Goal: Navigation & Orientation: Find specific page/section

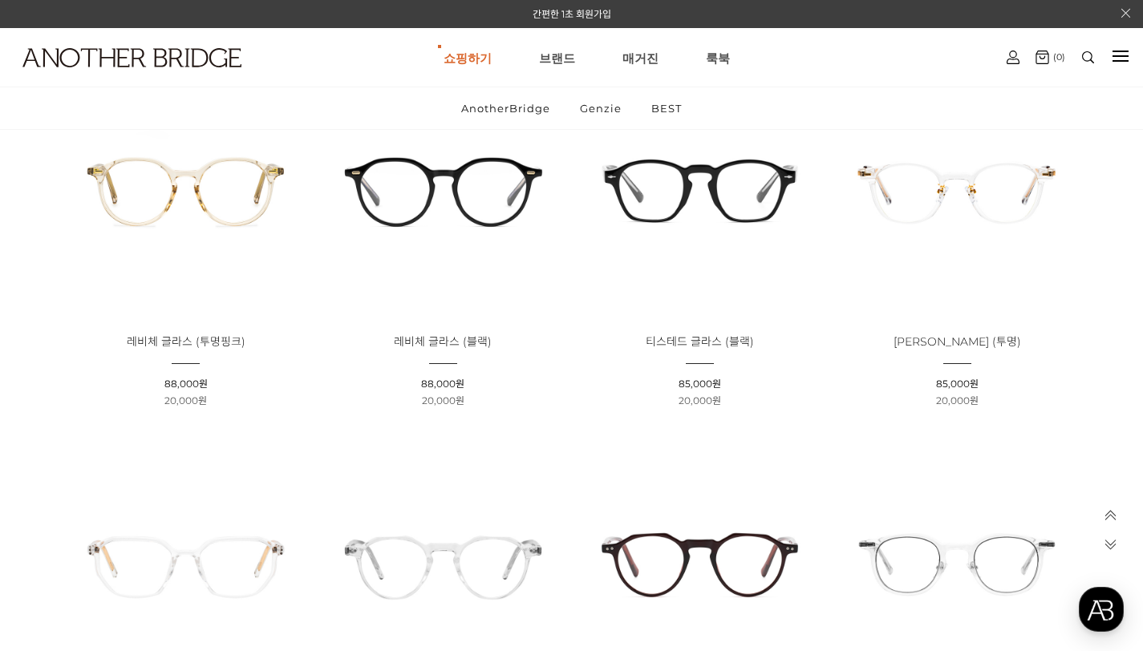
scroll to position [2135, 0]
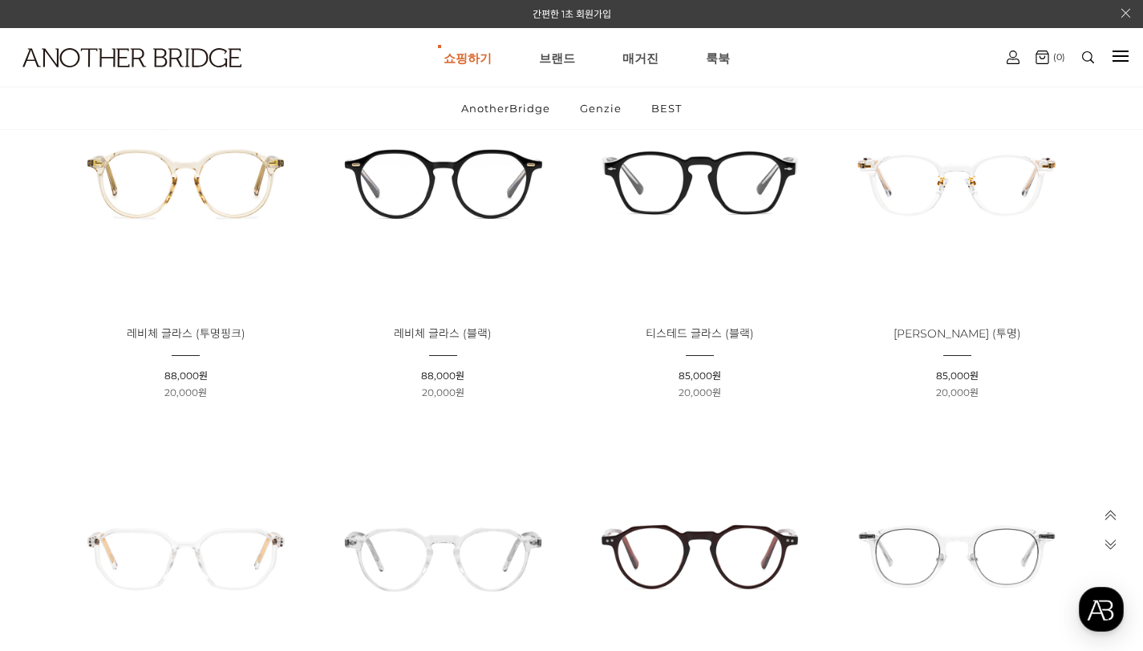
click at [466, 183] on img at bounding box center [443, 182] width 246 height 246
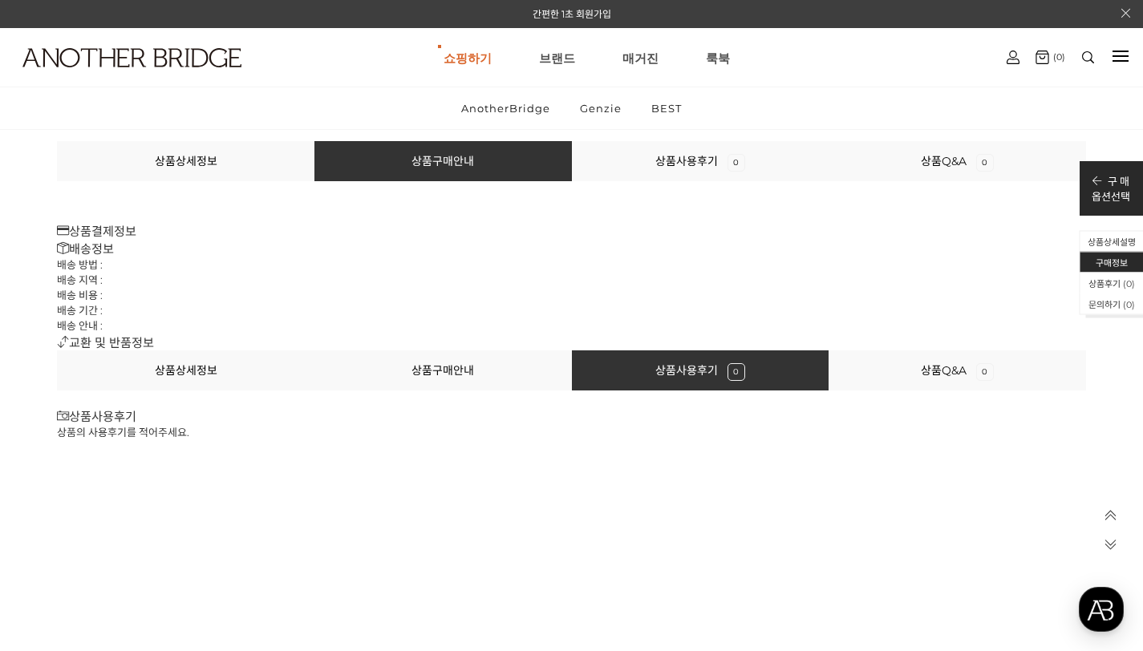
scroll to position [16207, 0]
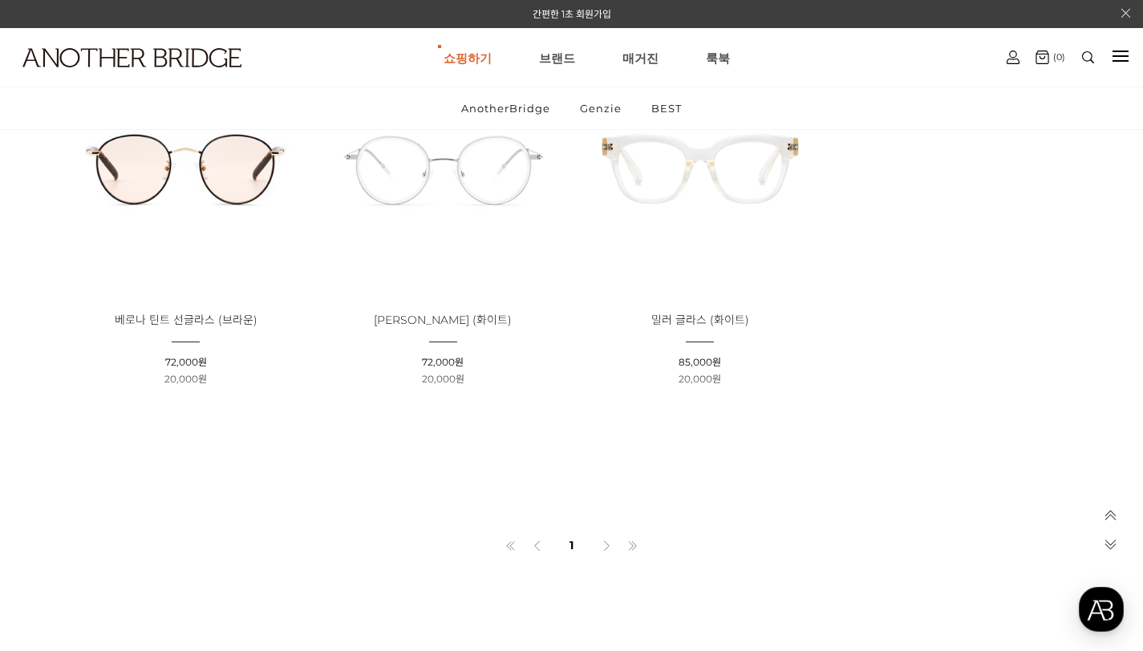
scroll to position [5138, 0]
click at [648, 245] on img at bounding box center [701, 167] width 246 height 246
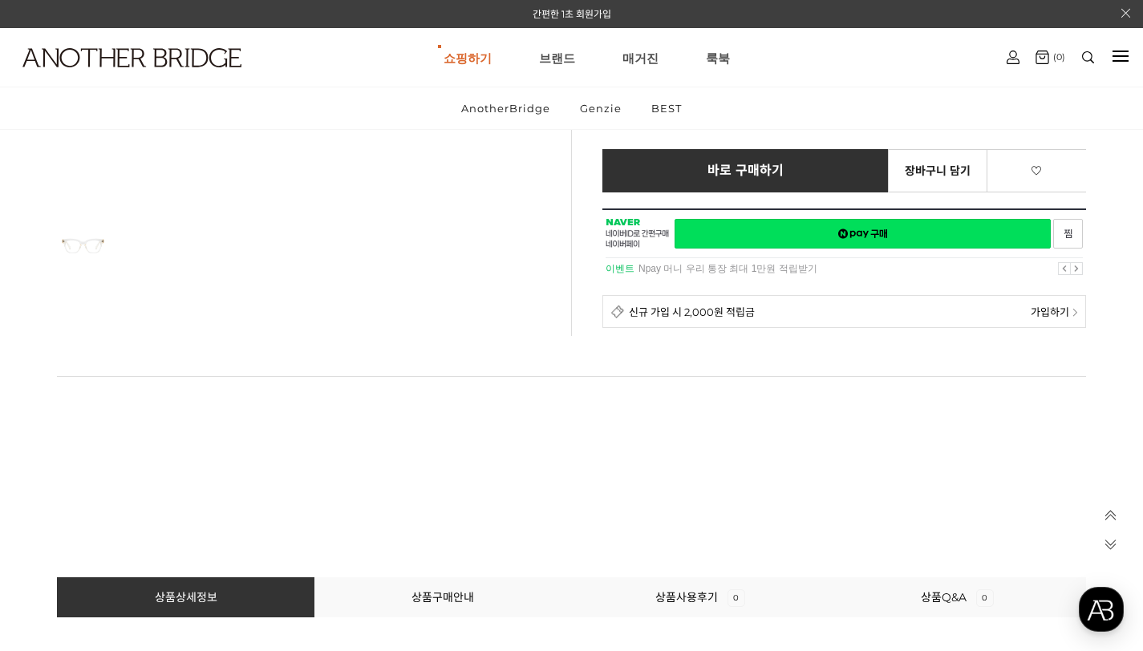
scroll to position [517, 0]
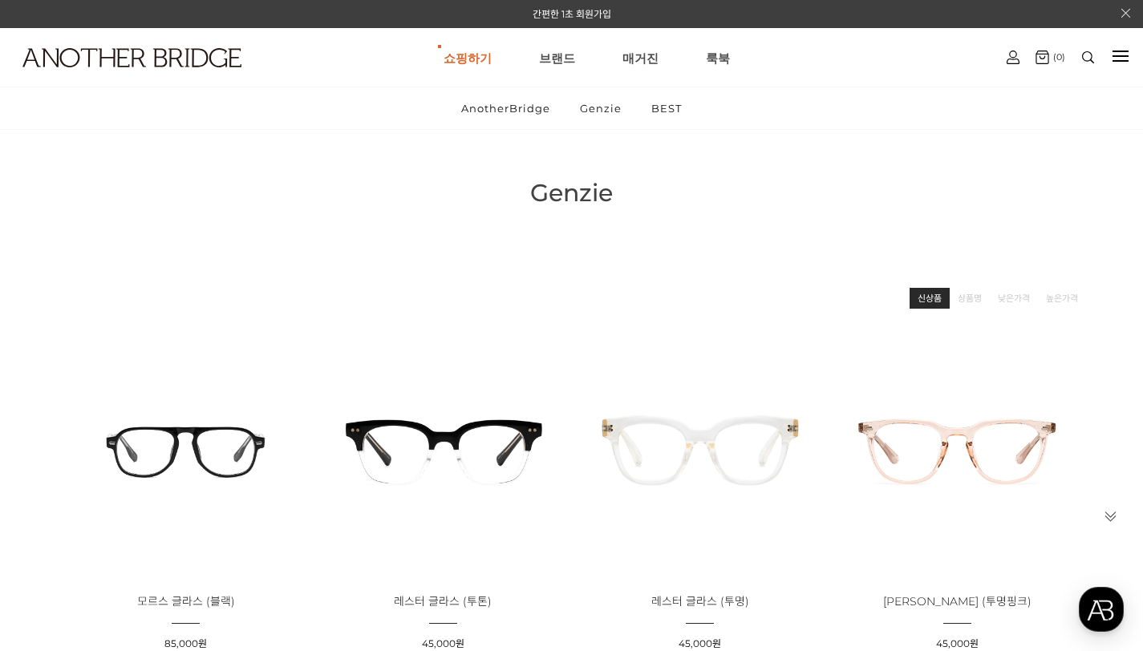
click at [924, 306] on li "신상품" at bounding box center [930, 298] width 40 height 21
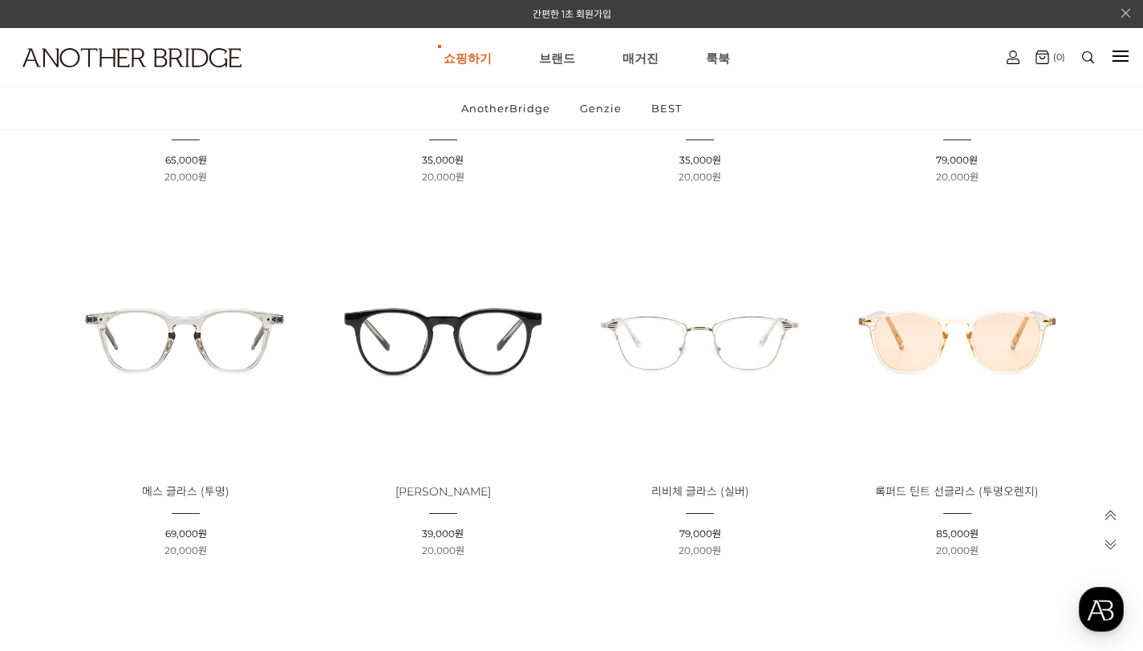
scroll to position [1237, 0]
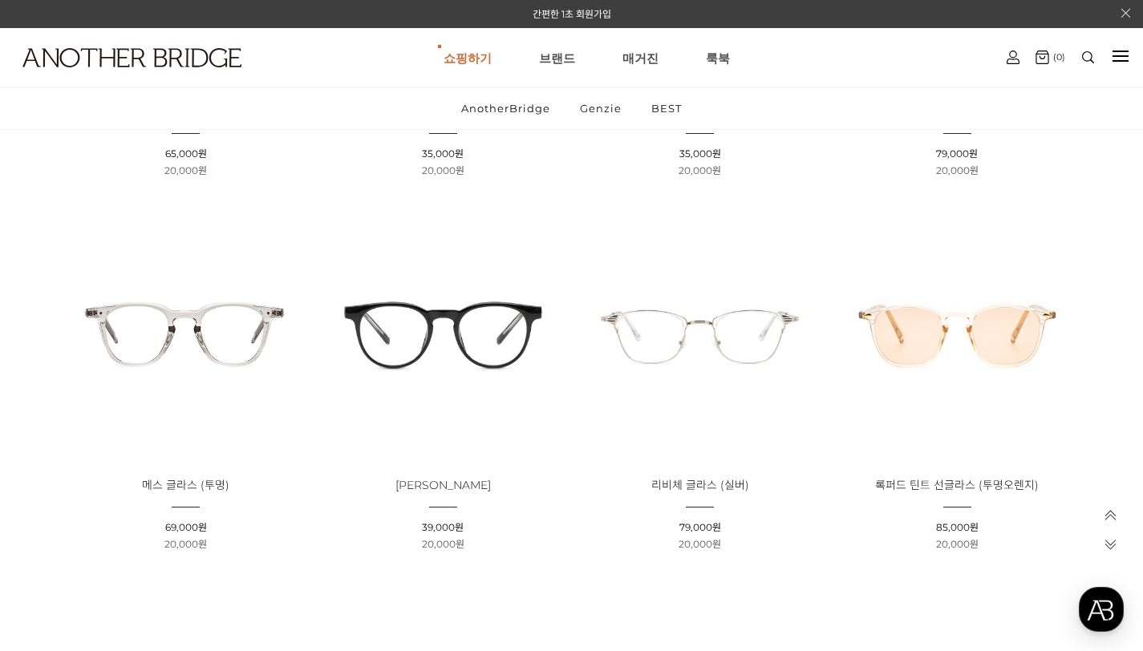
click at [492, 353] on img at bounding box center [443, 333] width 246 height 246
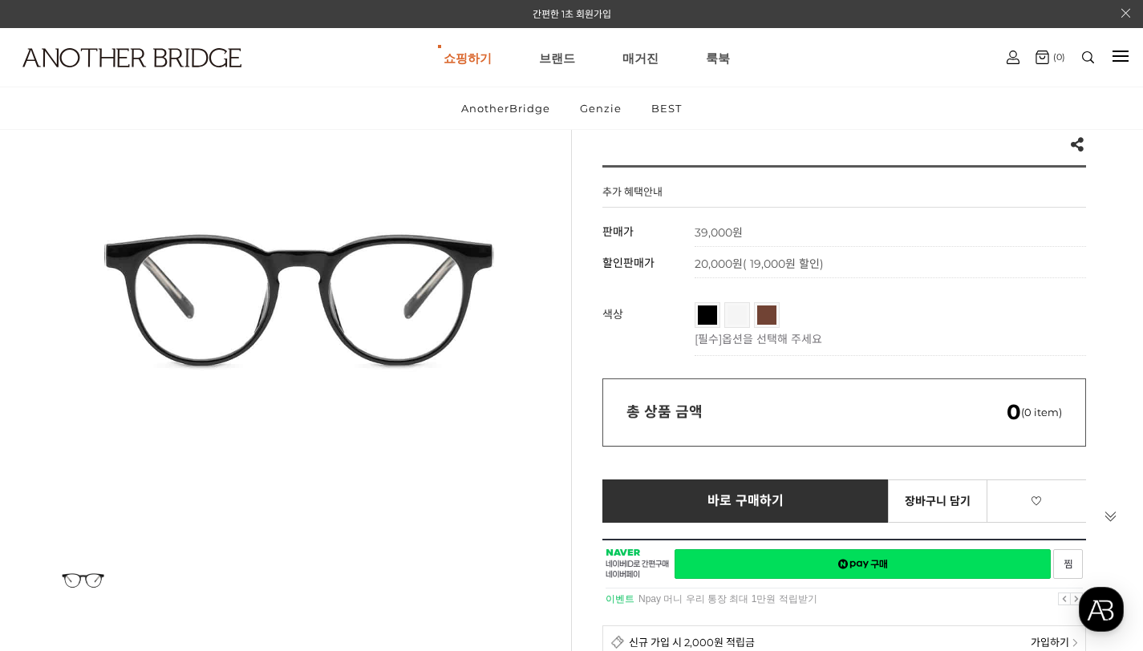
click at [758, 320] on link "브라운" at bounding box center [766, 315] width 19 height 19
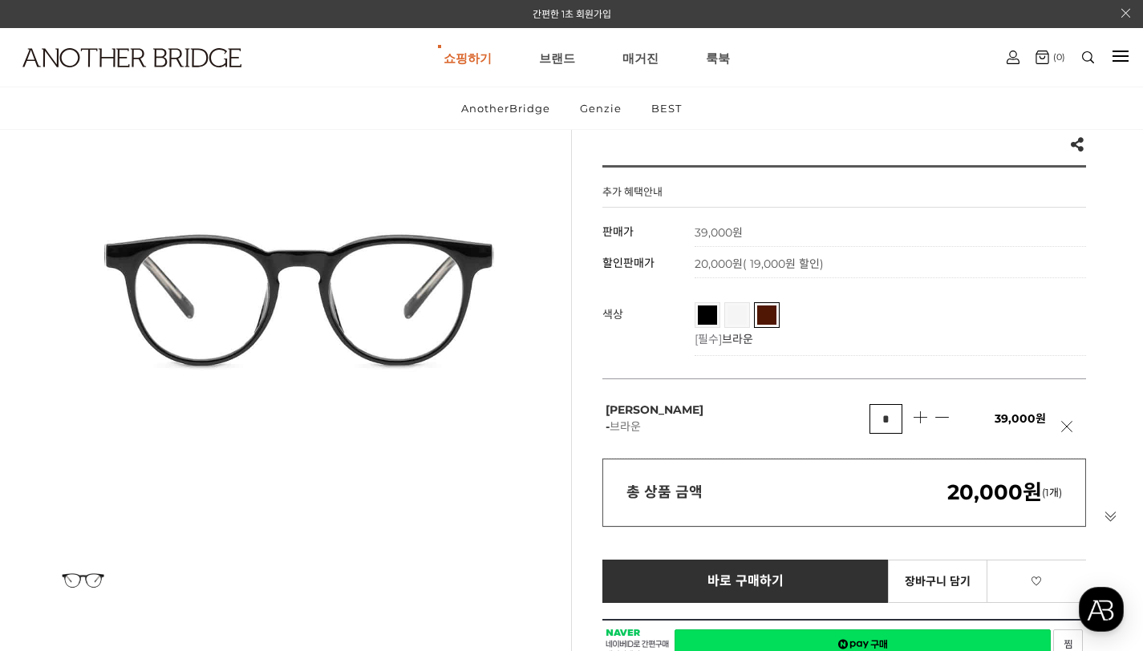
click at [741, 319] on link "투명" at bounding box center [737, 315] width 19 height 19
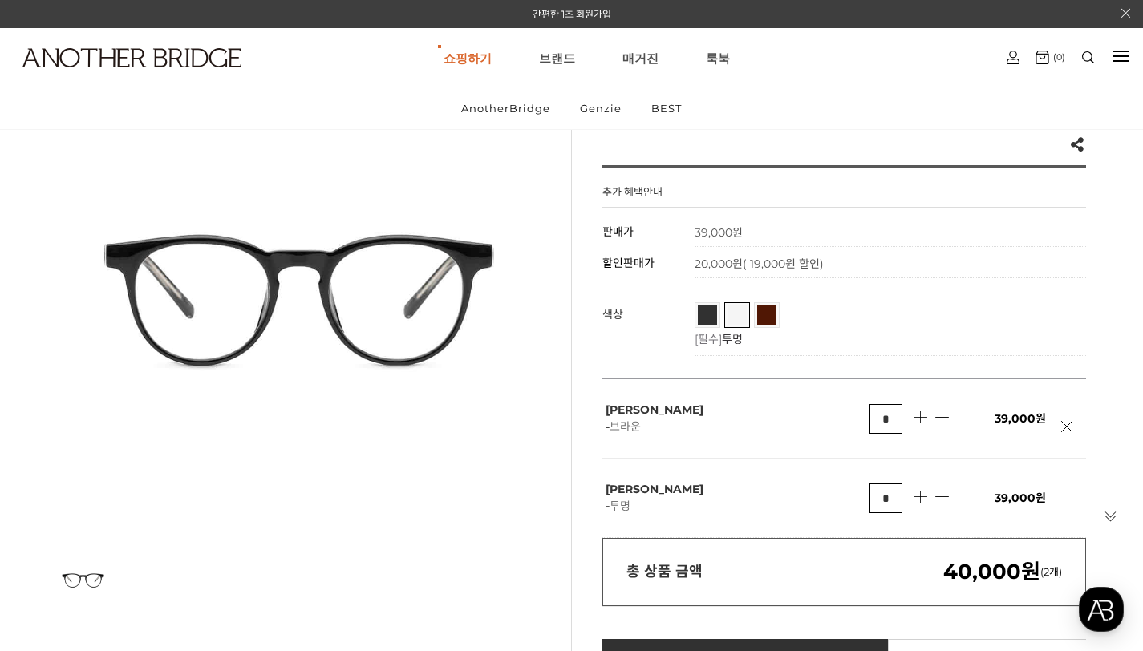
click at [704, 322] on link "블랙" at bounding box center [707, 315] width 19 height 19
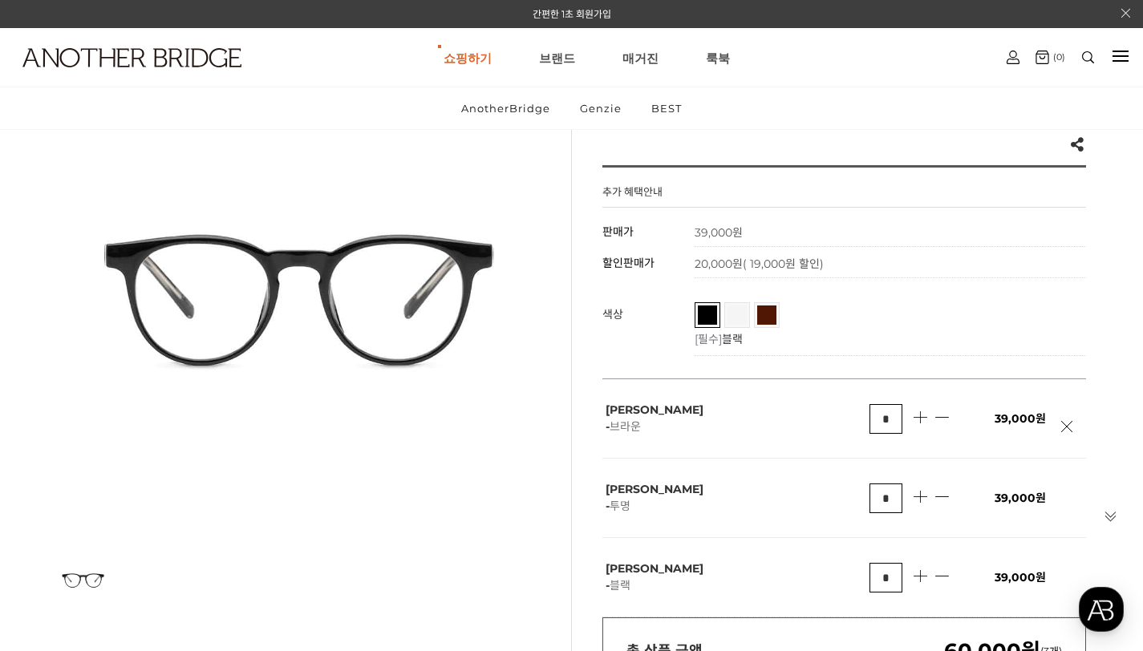
click at [1068, 431] on link at bounding box center [1071, 435] width 20 height 28
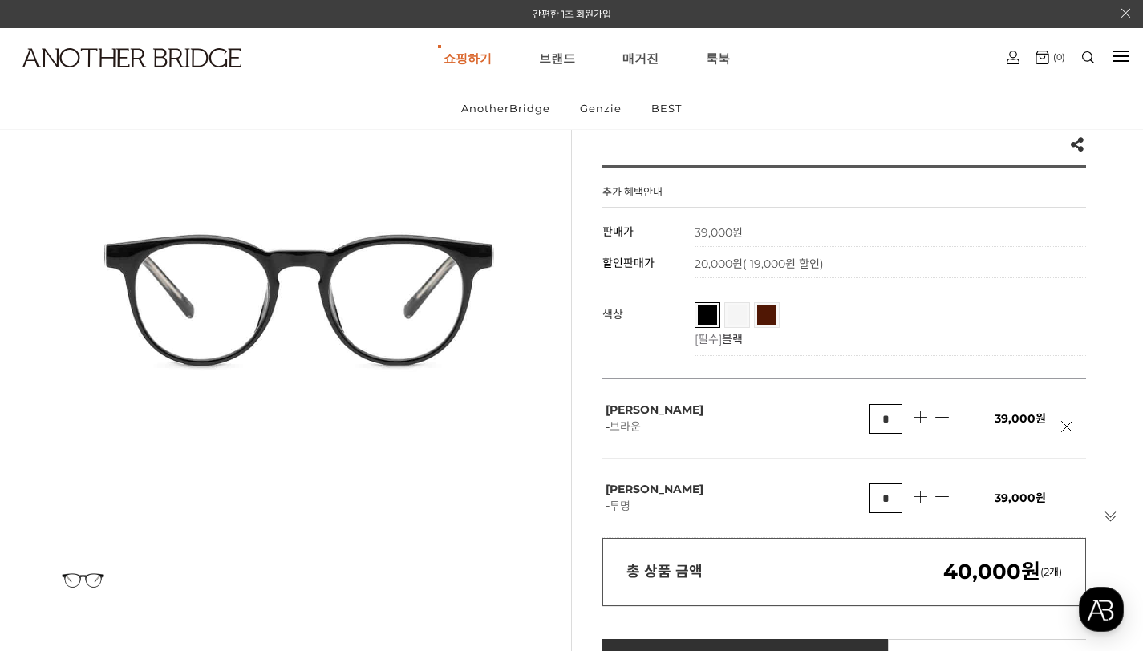
click at [1068, 431] on link at bounding box center [1071, 435] width 20 height 28
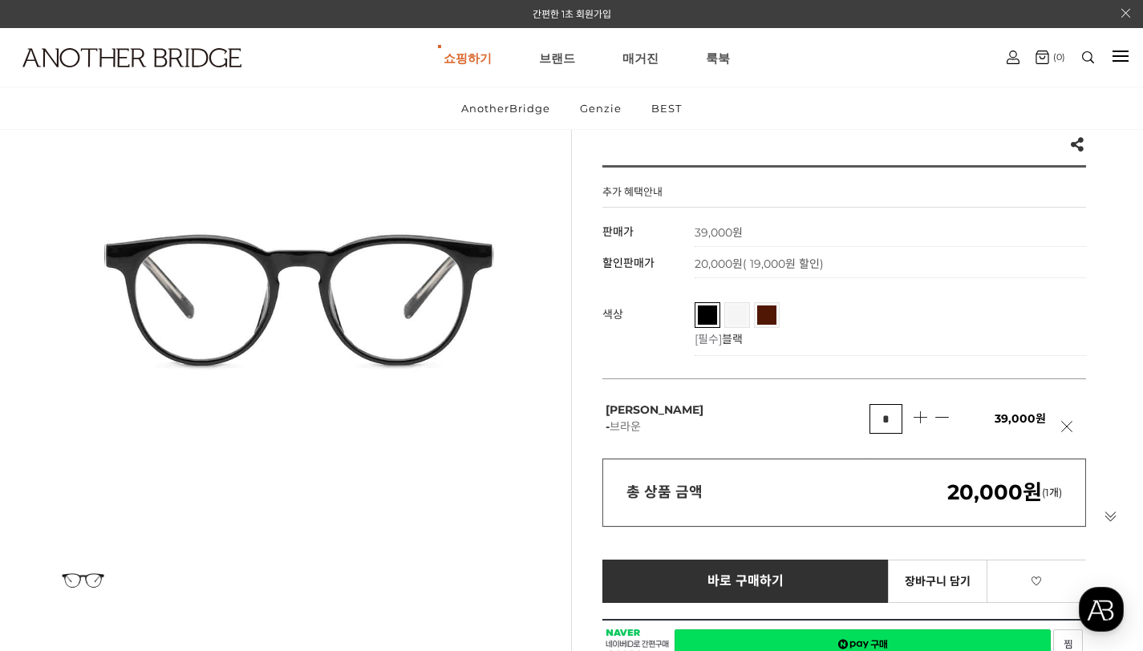
click at [1068, 431] on link at bounding box center [1071, 435] width 20 height 28
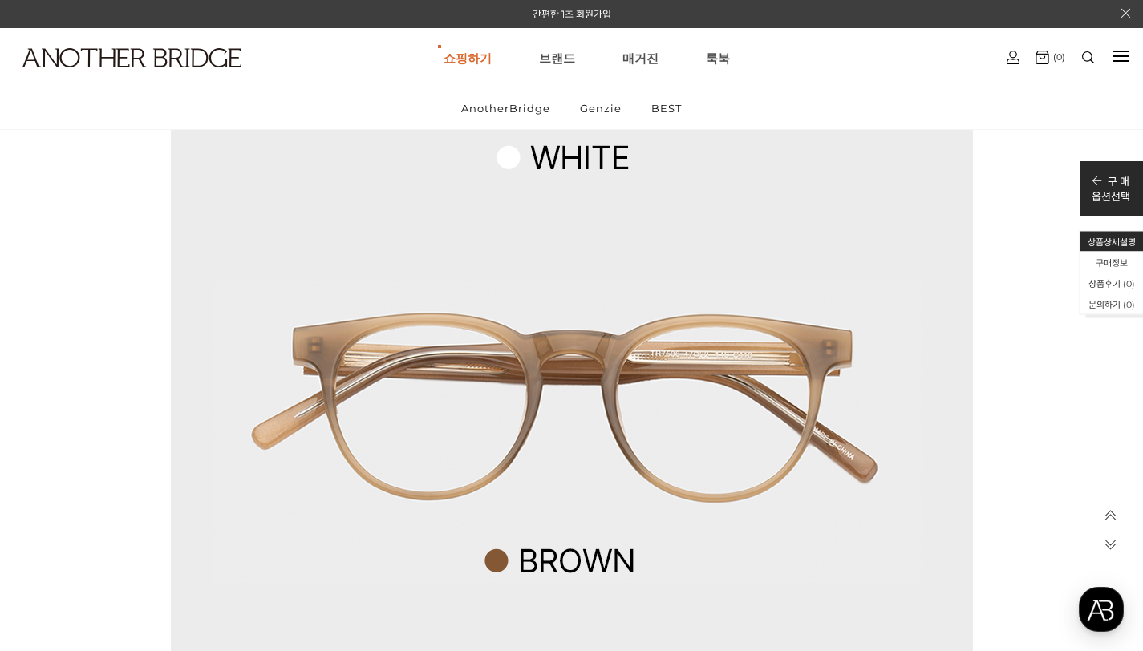
scroll to position [2801, 0]
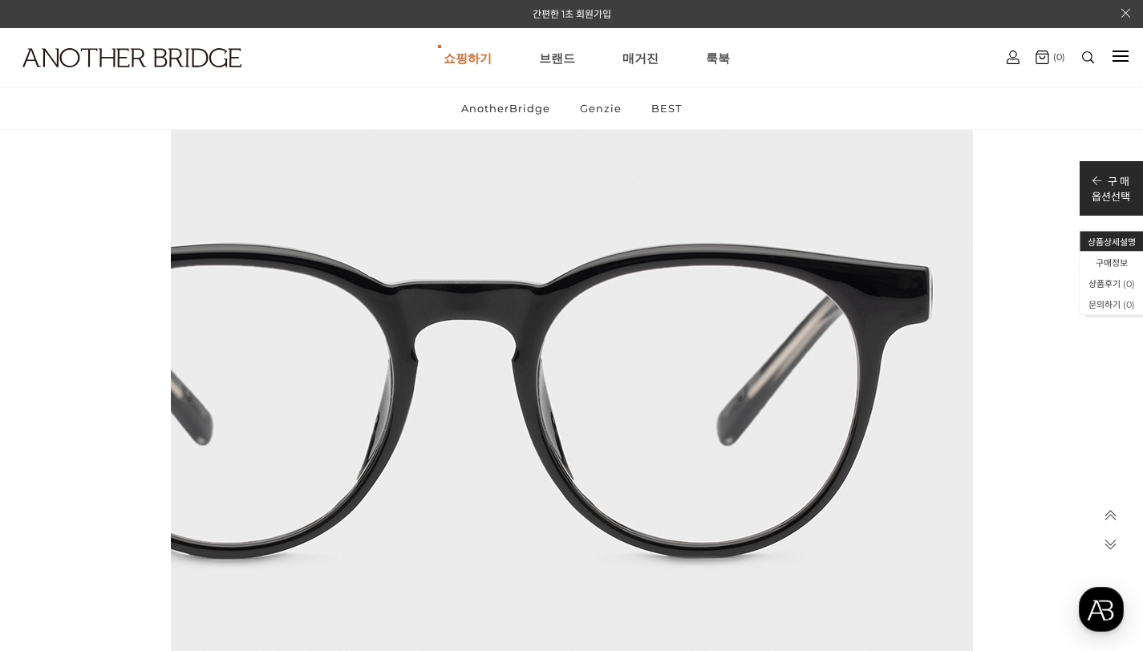
scroll to position [6192, 0]
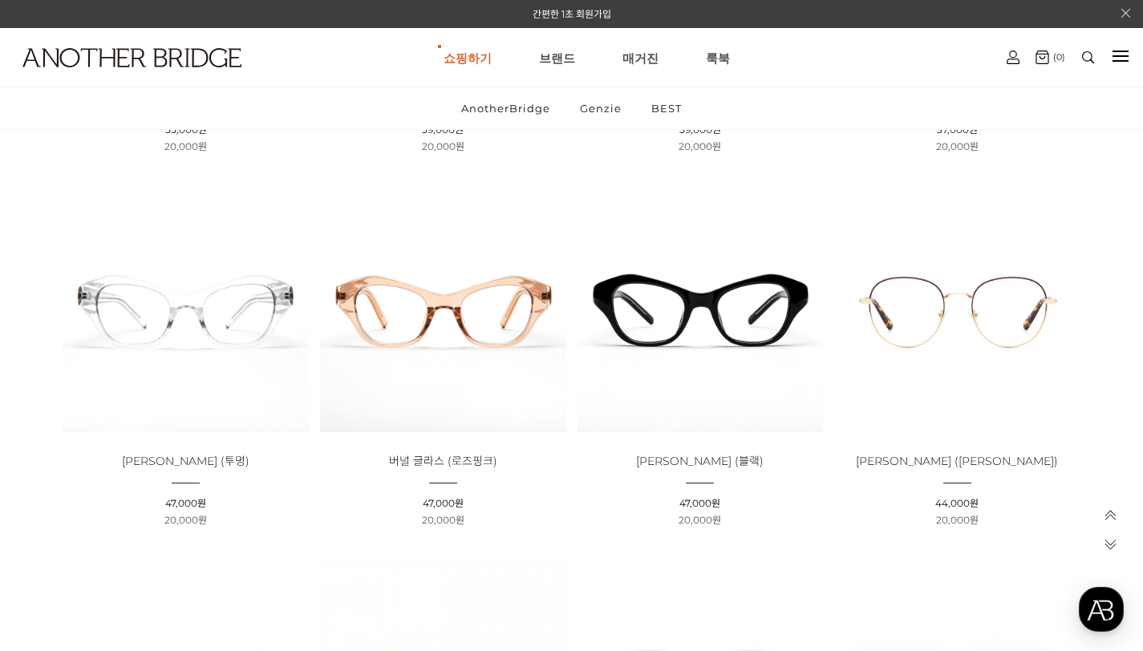
scroll to position [3882, 0]
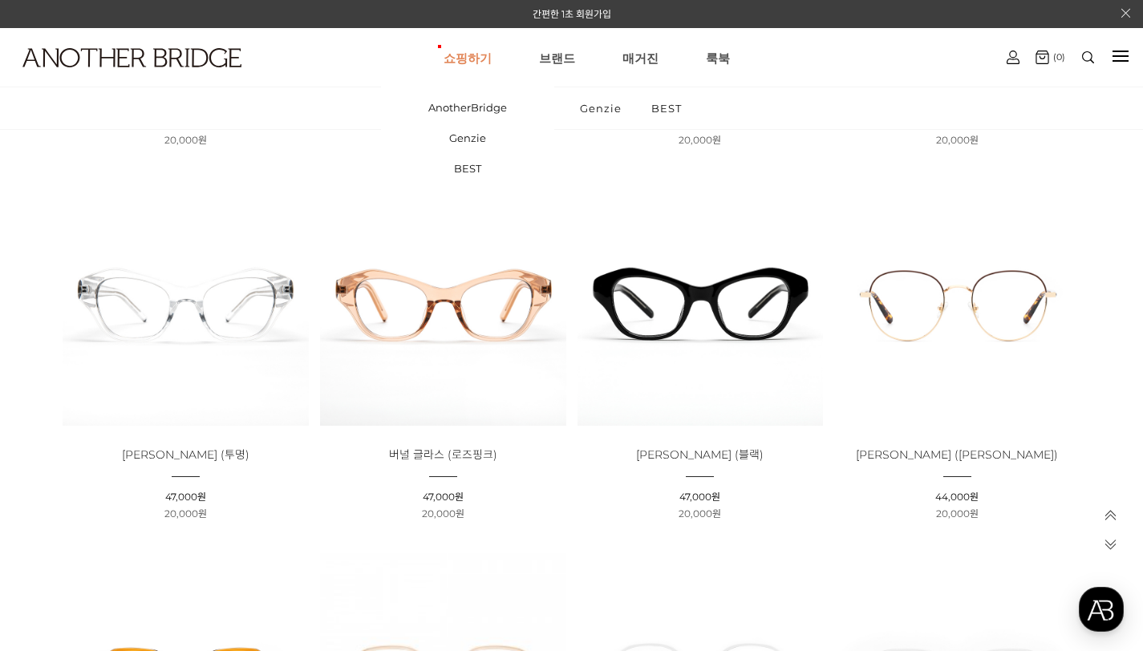
click at [487, 60] on link "쇼핑하기" at bounding box center [468, 58] width 48 height 58
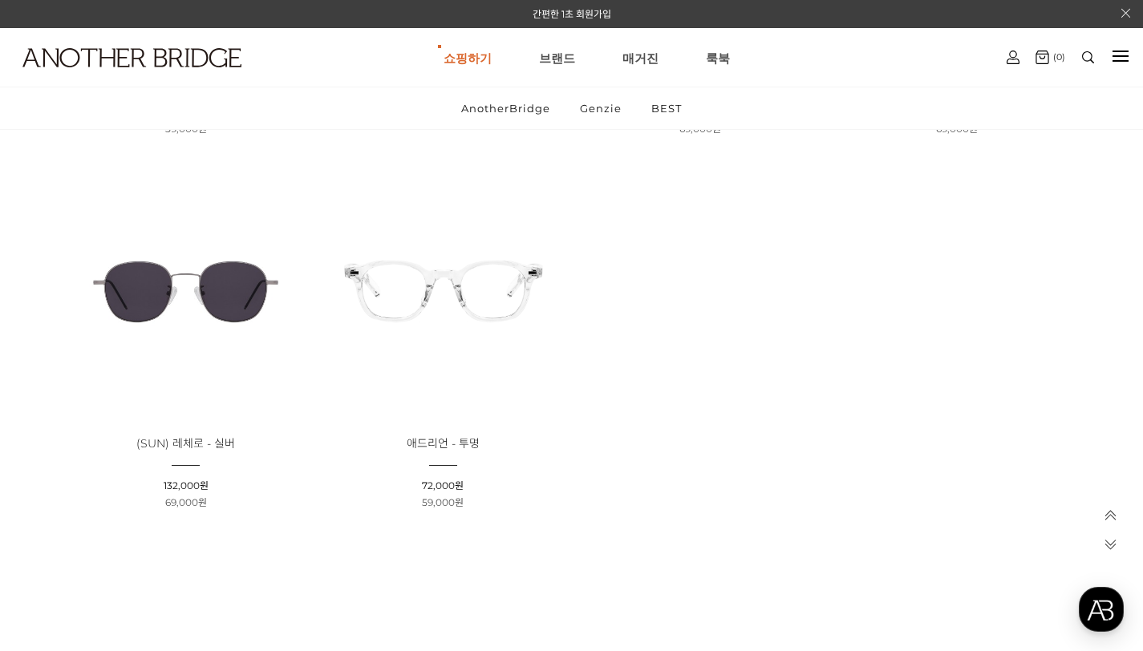
scroll to position [2789, 0]
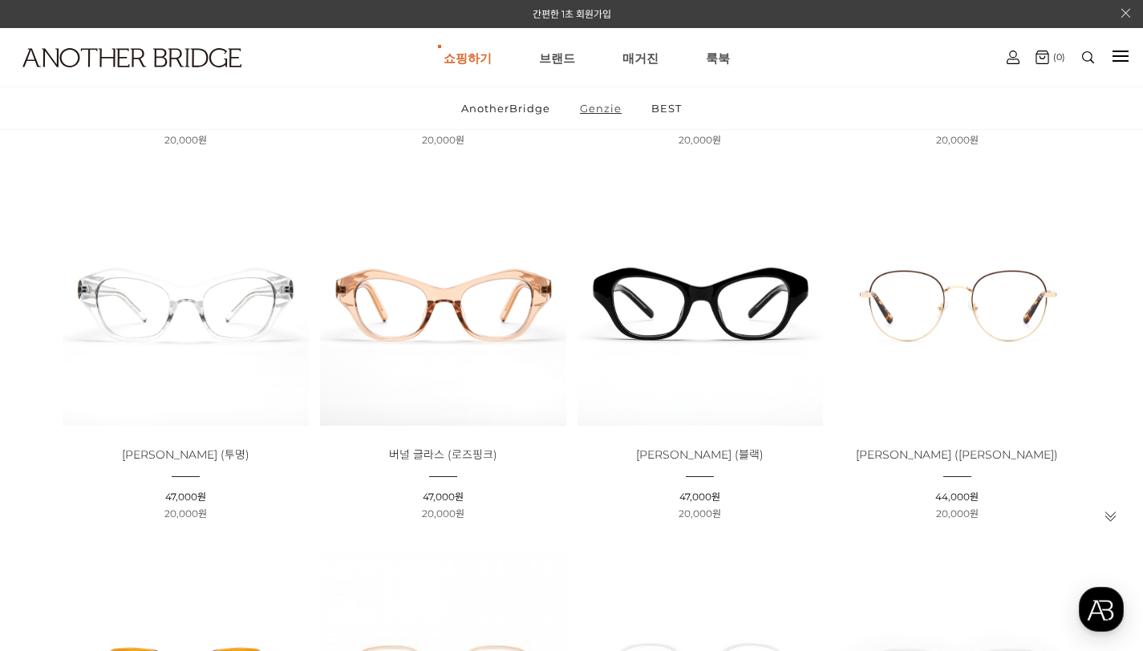
click at [604, 103] on link "Genzie" at bounding box center [600, 108] width 69 height 42
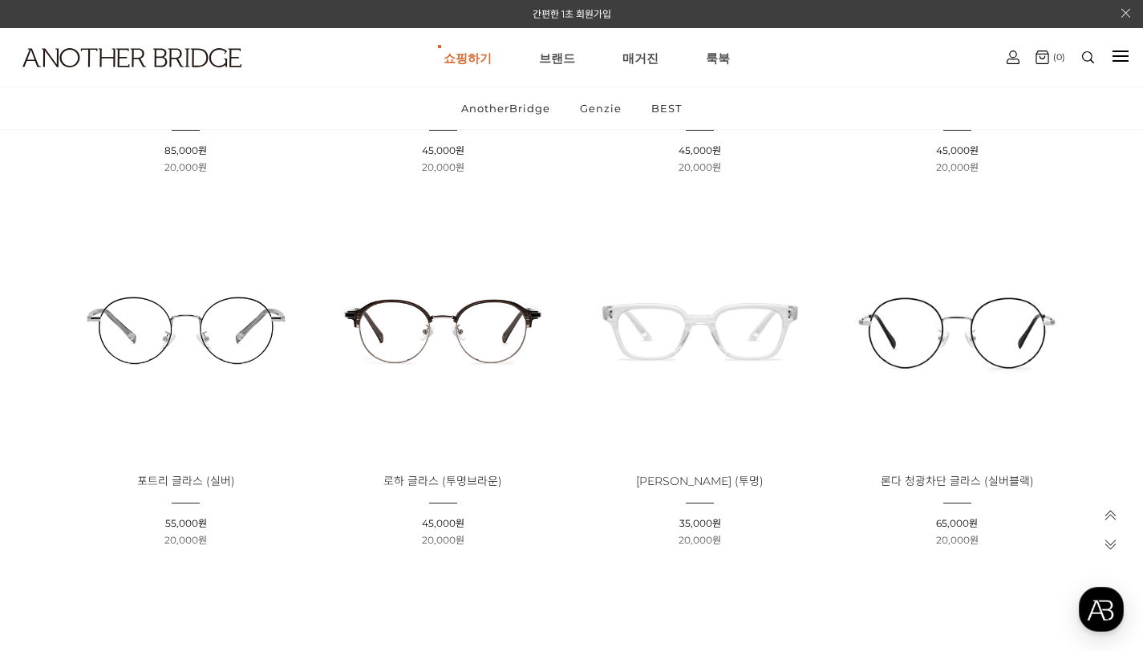
scroll to position [481, 0]
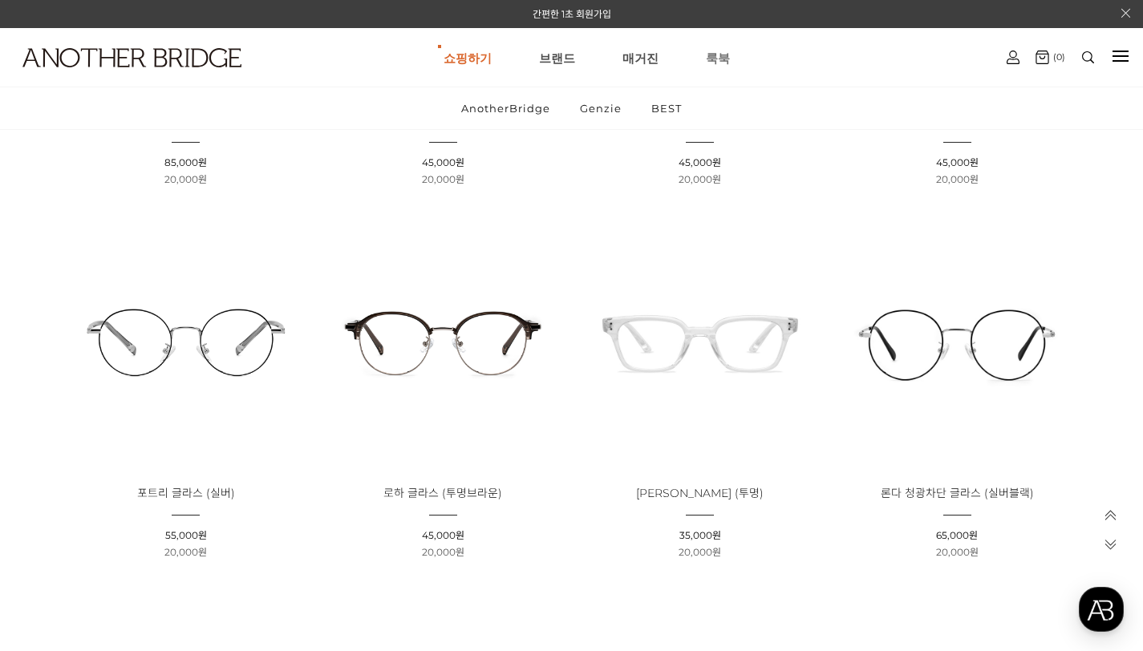
click at [712, 58] on link "룩북" at bounding box center [718, 58] width 24 height 58
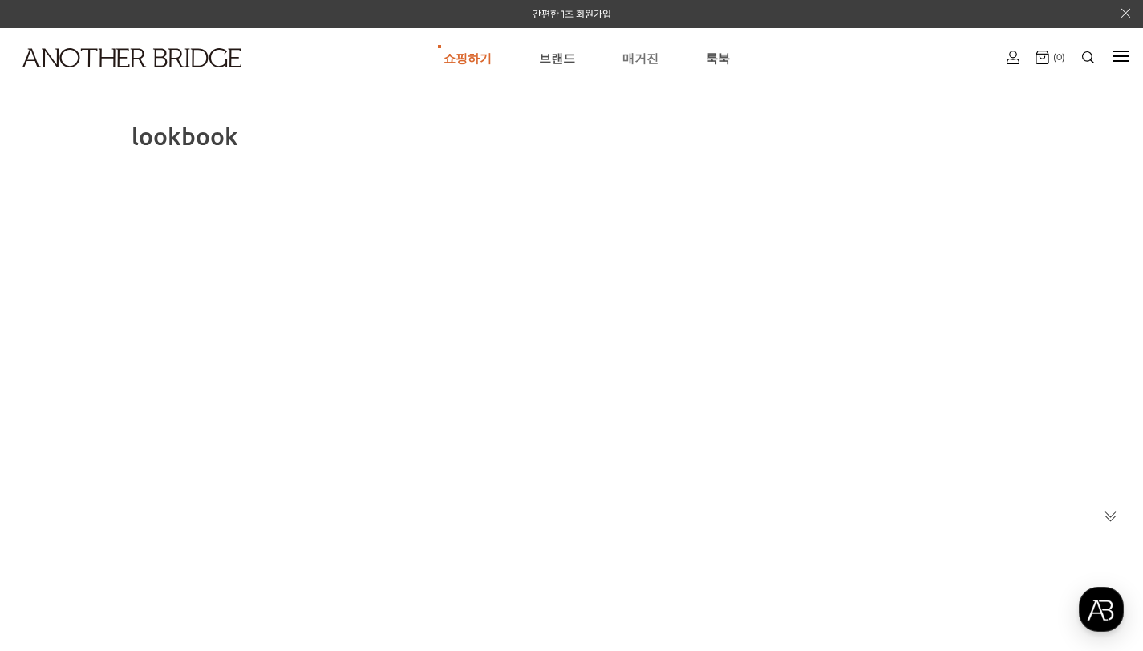
click at [645, 59] on link "매거진" at bounding box center [640, 58] width 36 height 58
click at [554, 48] on link "브랜드" at bounding box center [557, 58] width 36 height 58
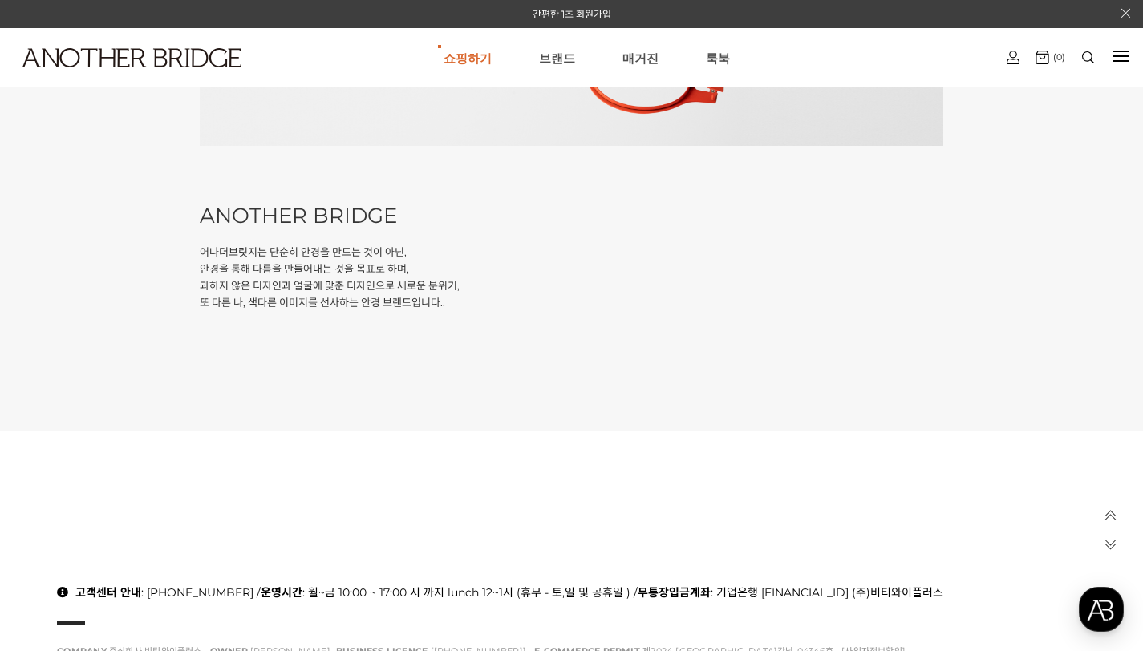
scroll to position [522, 0]
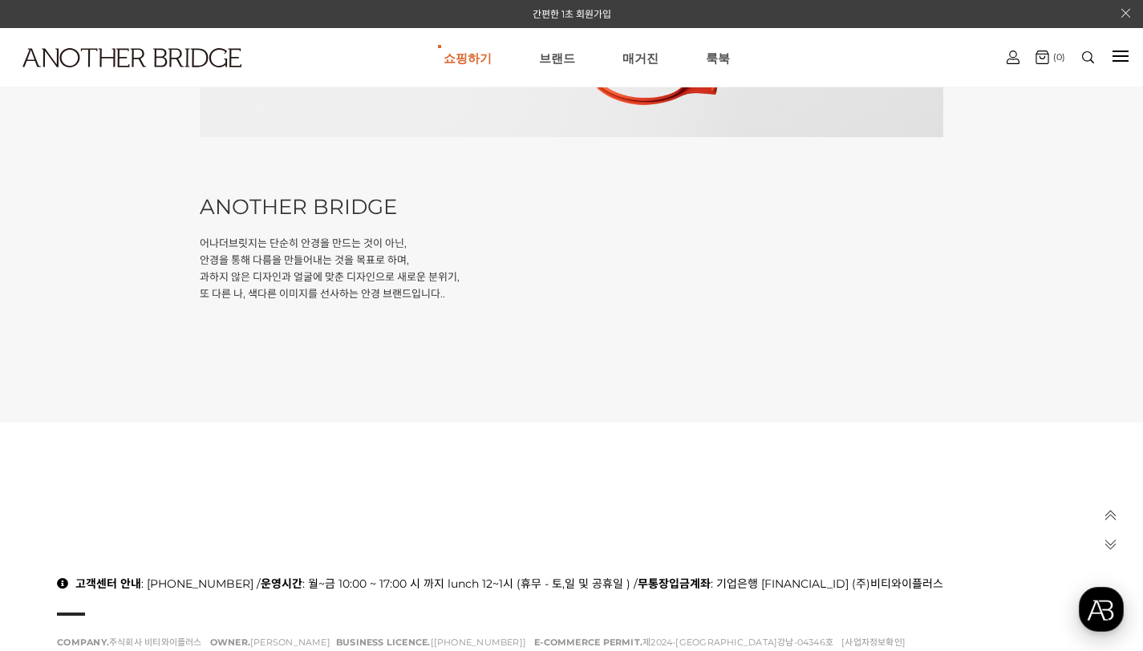
click at [1114, 612] on div "button" at bounding box center [1101, 609] width 45 height 45
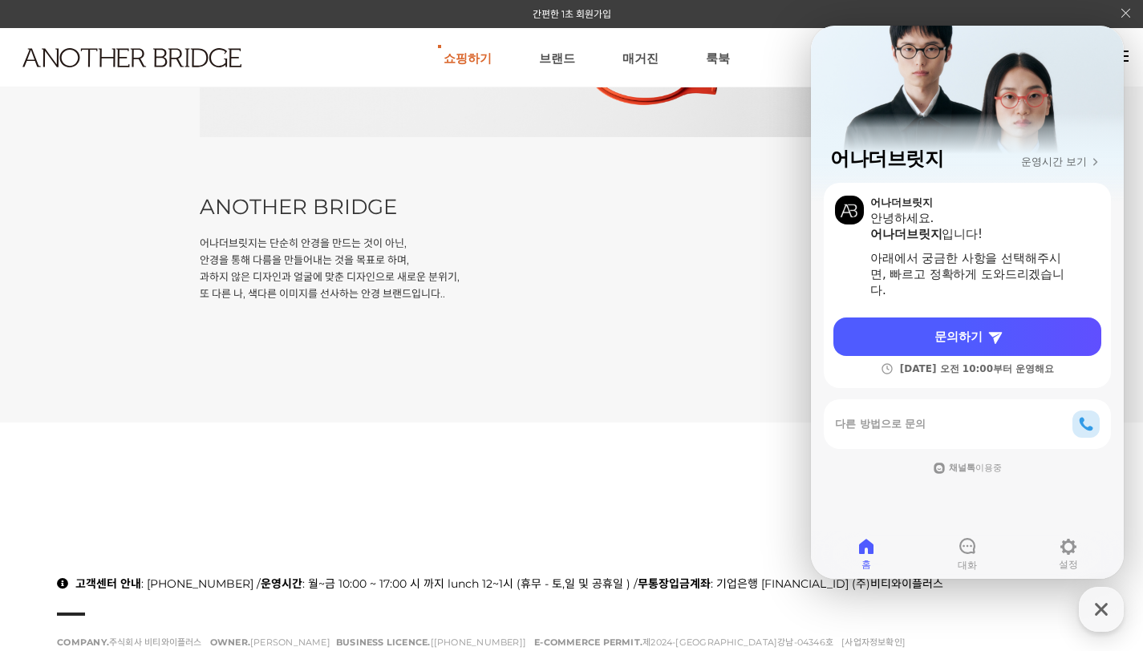
click at [1133, 55] on div "쇼핑하기 AnotherBridge Genzie BEST 브랜드 매거진 룩북 로그인하기 로그인 간편회원가입 마이페이지 주문조회 (0)" at bounding box center [571, 57] width 1143 height 59
click at [857, 551] on icon at bounding box center [866, 546] width 19 height 19
click at [1110, 604] on icon "button" at bounding box center [1101, 609] width 29 height 29
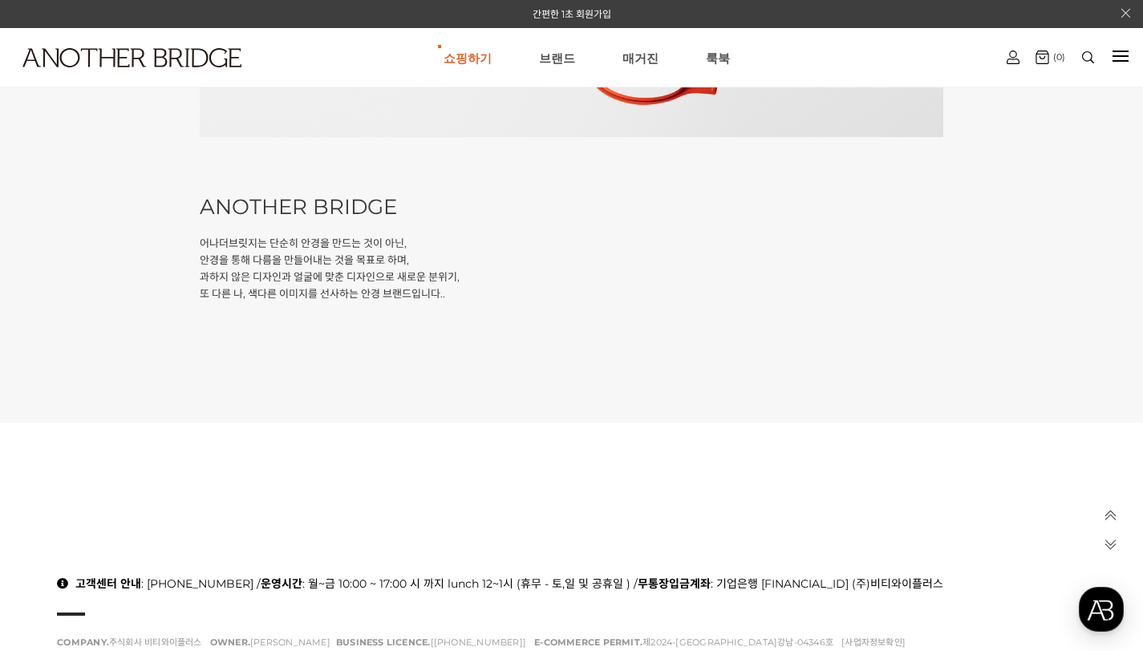
click at [1125, 55] on div at bounding box center [1121, 56] width 16 height 2
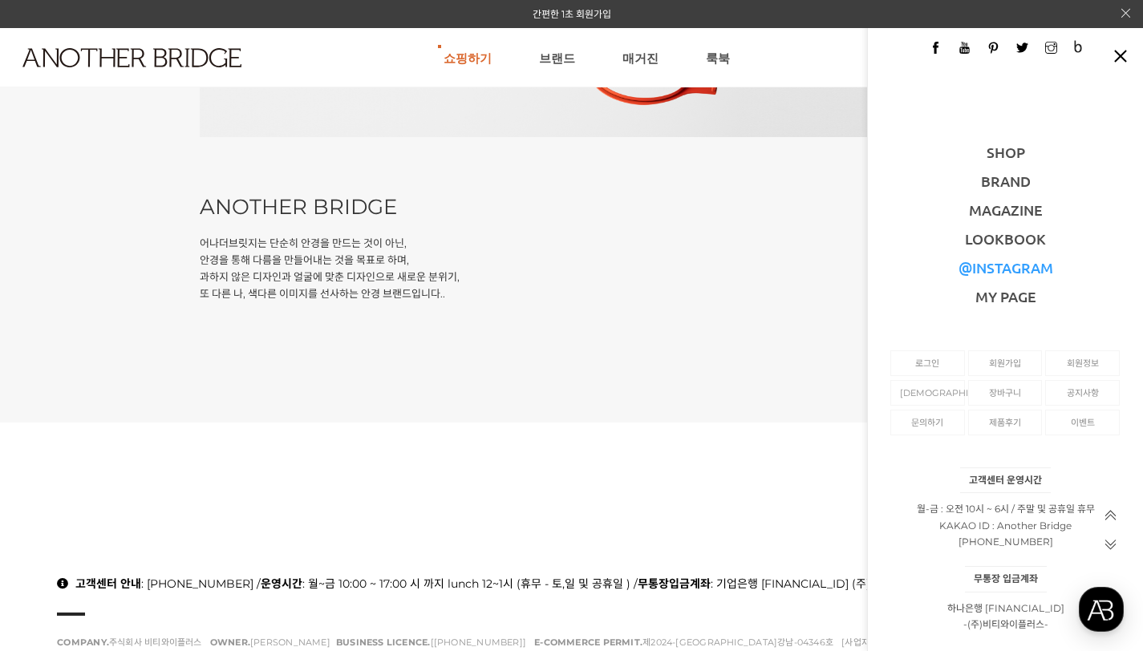
click at [1020, 274] on link "@INSTAGRAM" at bounding box center [1006, 267] width 95 height 18
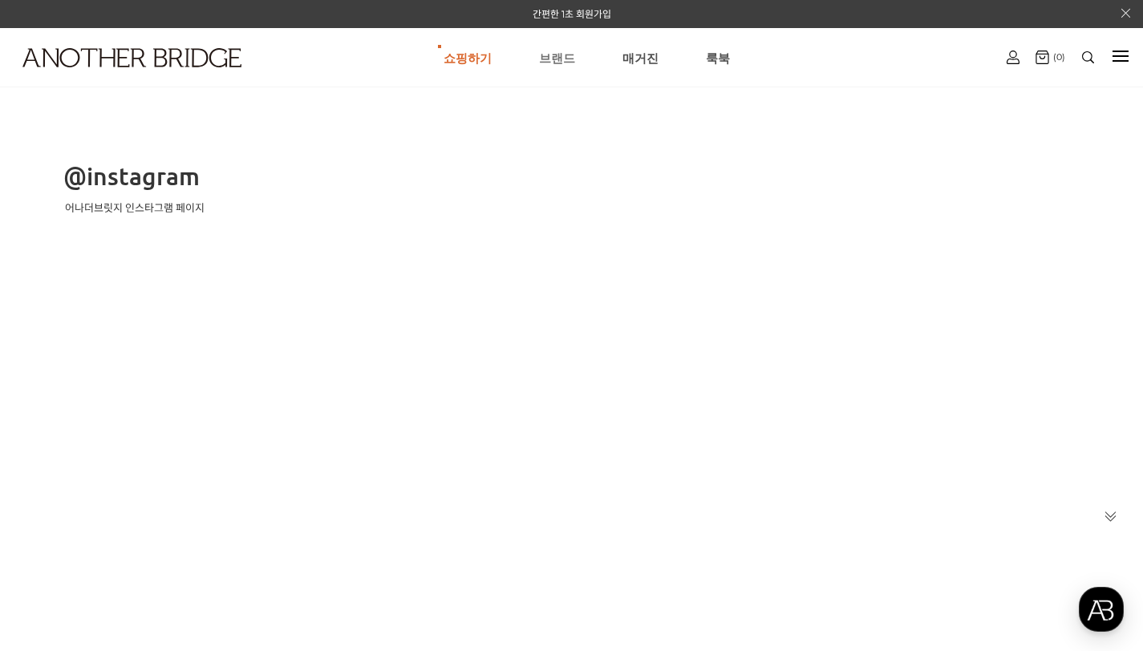
click at [561, 63] on link "브랜드" at bounding box center [557, 58] width 36 height 58
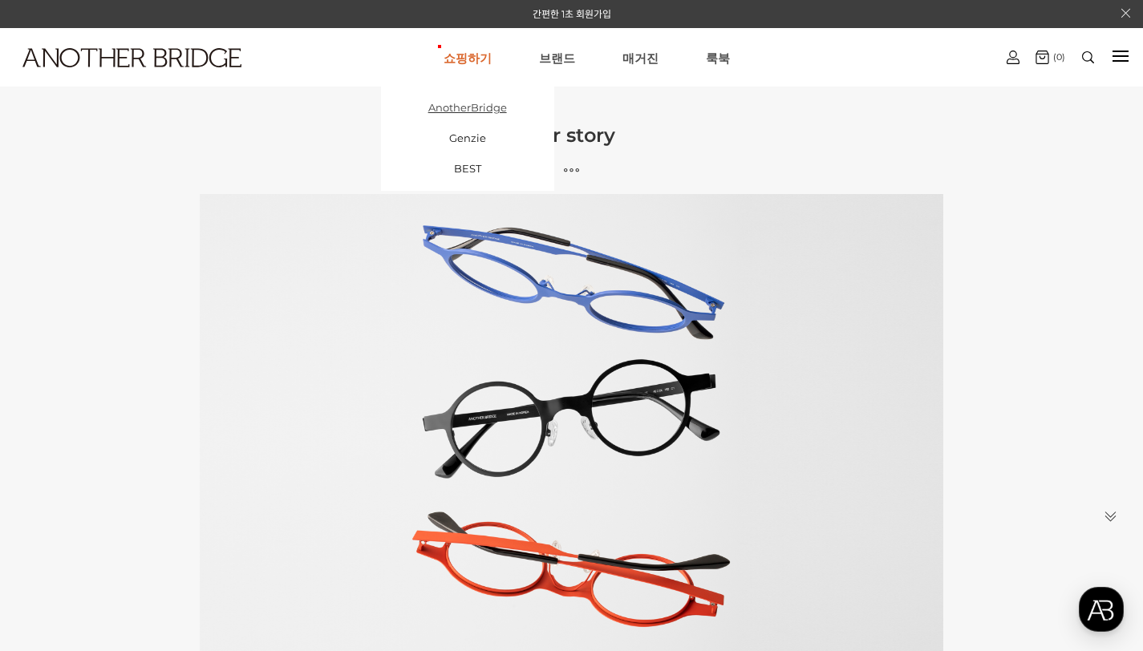
click at [470, 106] on link "AnotherBridge" at bounding box center [467, 107] width 173 height 30
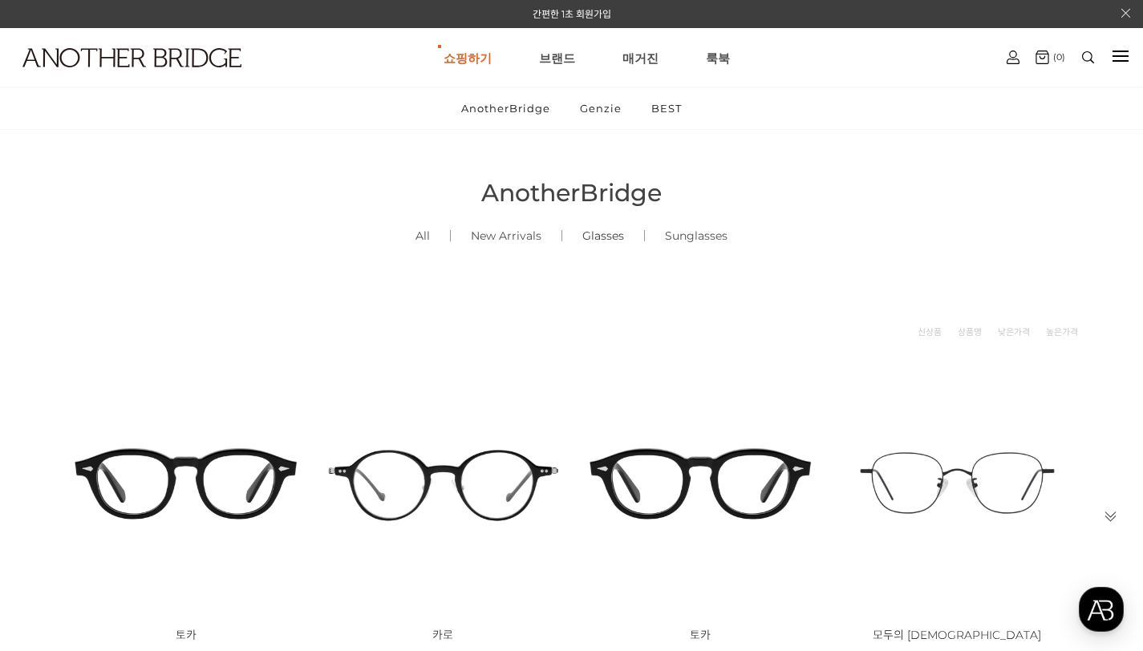
click at [609, 240] on link "Glasses ()" at bounding box center [603, 236] width 82 height 55
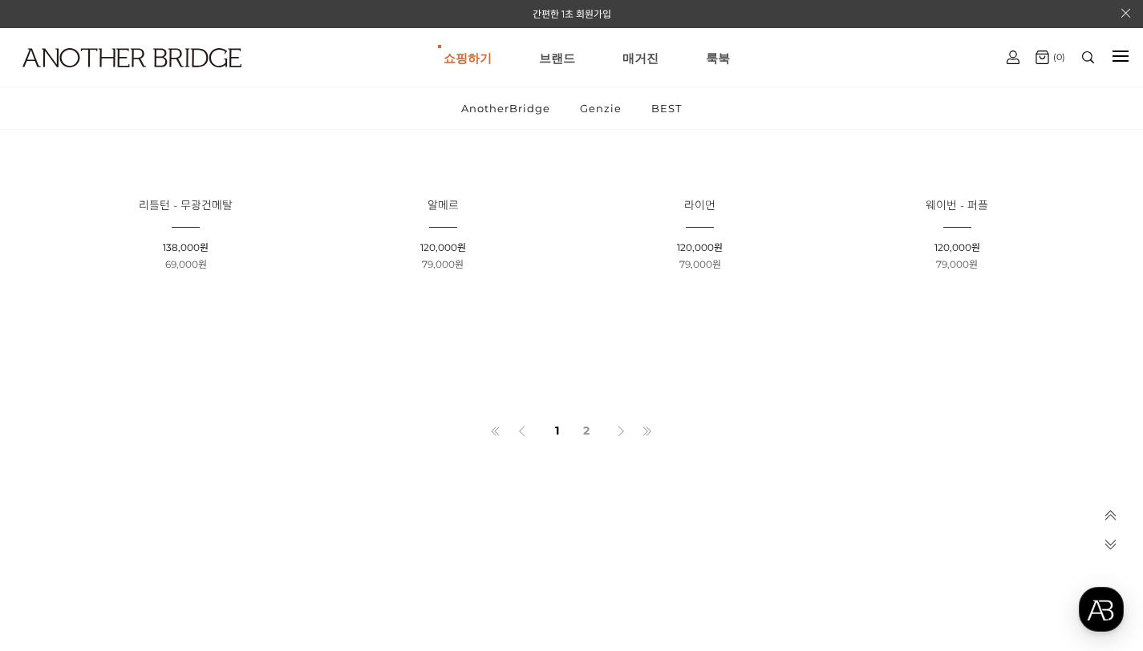
scroll to position [1181, 0]
